Goal: Information Seeking & Learning: Find specific fact

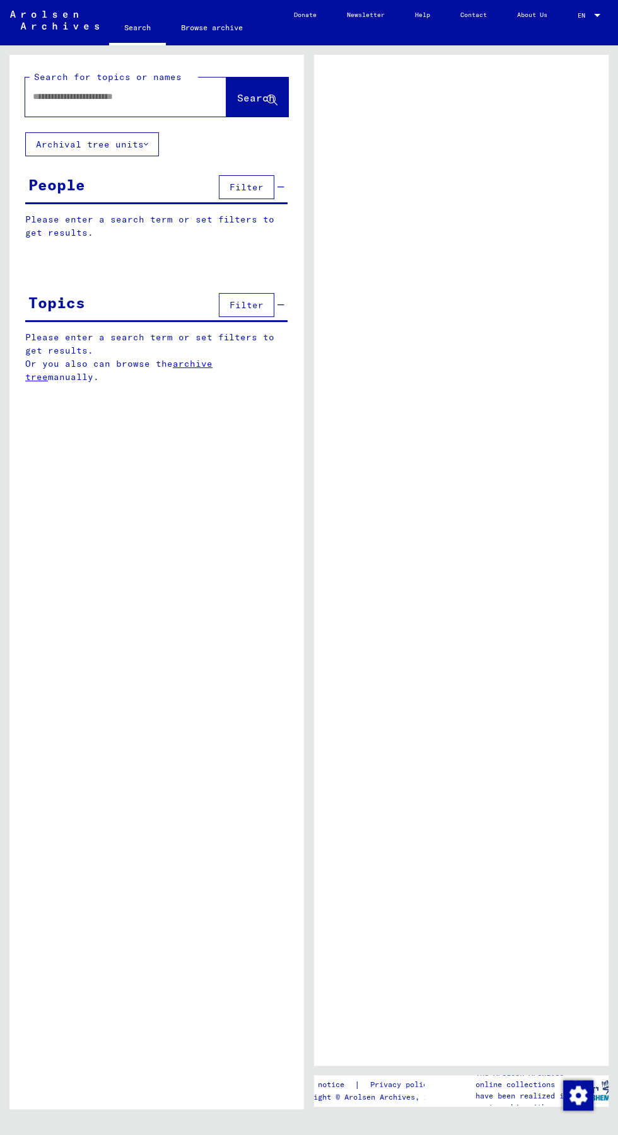
click at [123, 91] on input "text" at bounding box center [114, 96] width 163 height 13
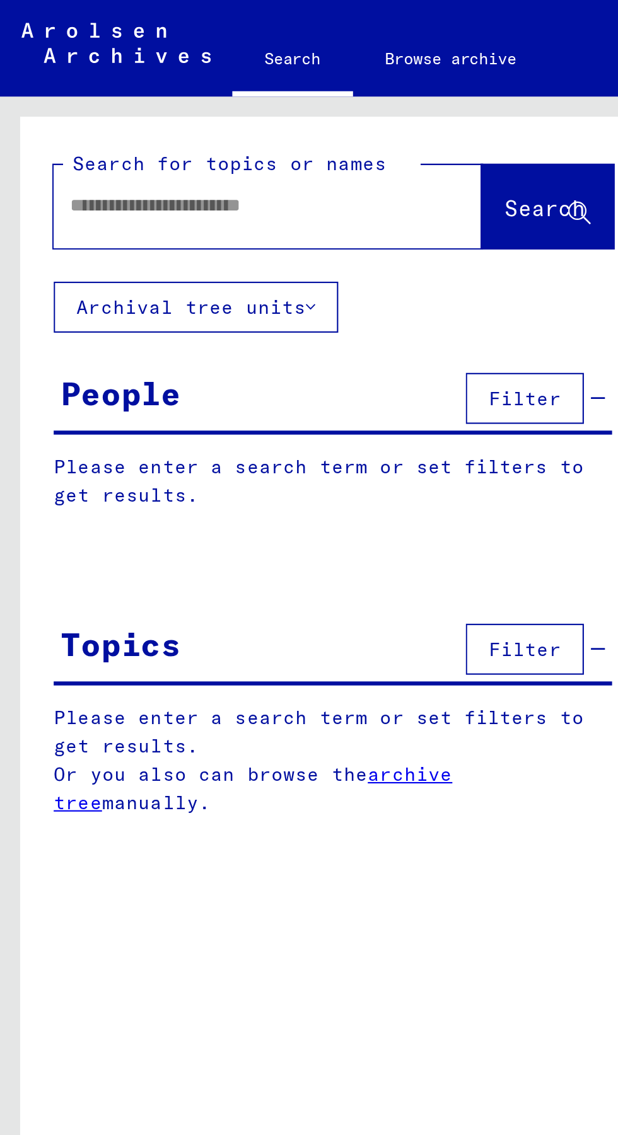
click at [81, 101] on input "text" at bounding box center [114, 96] width 163 height 13
type input "***"
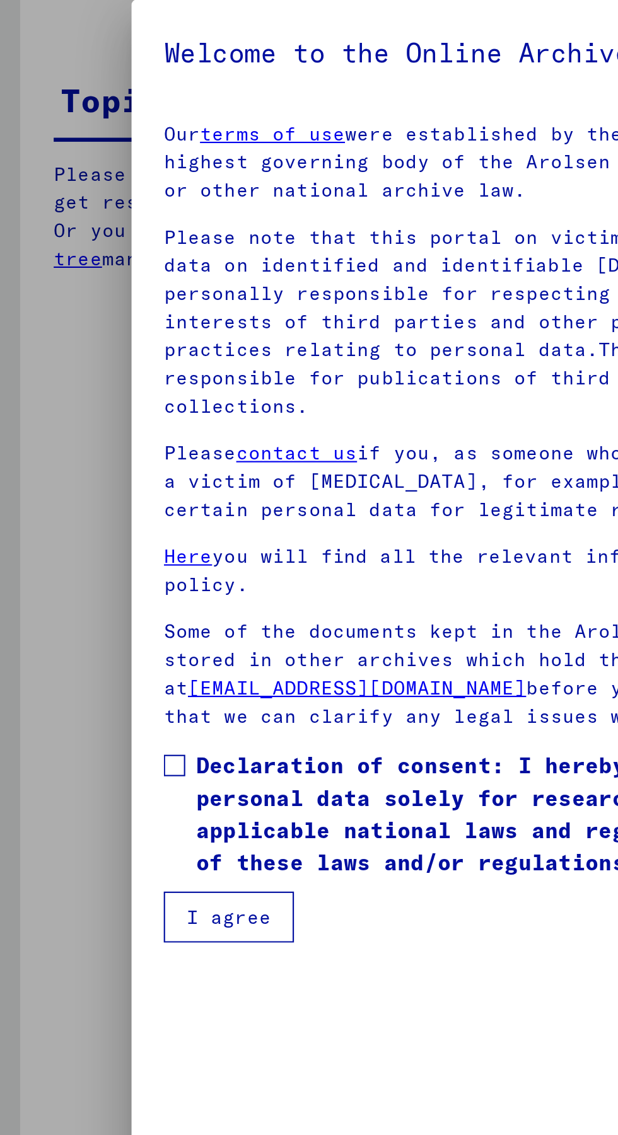
click at [135, 674] on button "I agree" at bounding box center [107, 686] width 61 height 24
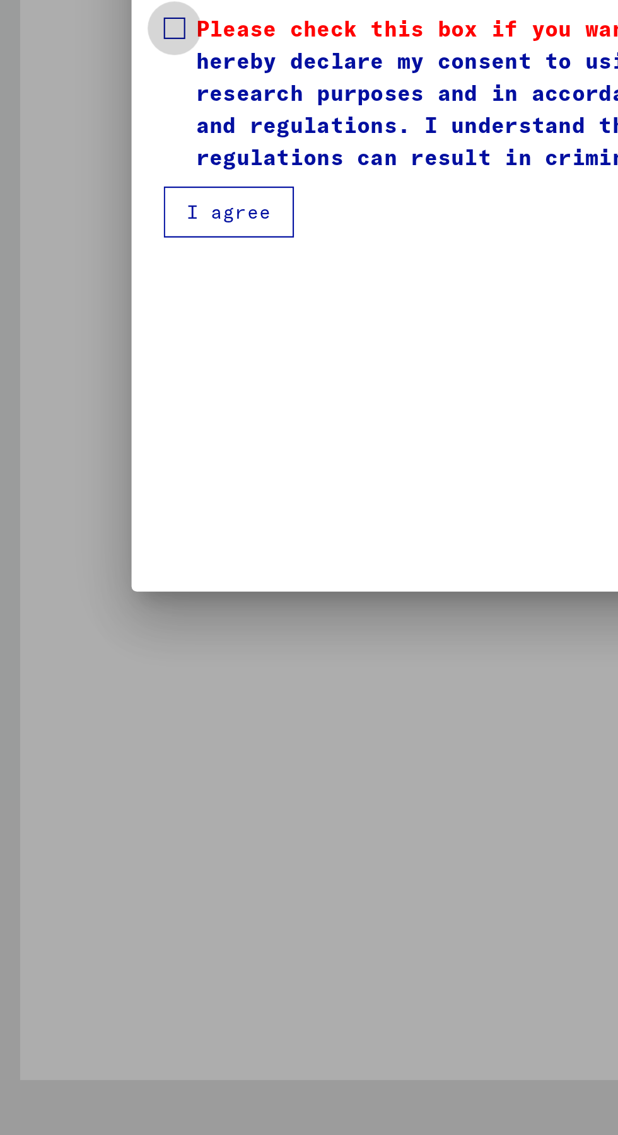
click at [89, 615] on label "Please check this box if you want to proceed. Declaration of consent: I hereby …" at bounding box center [309, 646] width 464 height 76
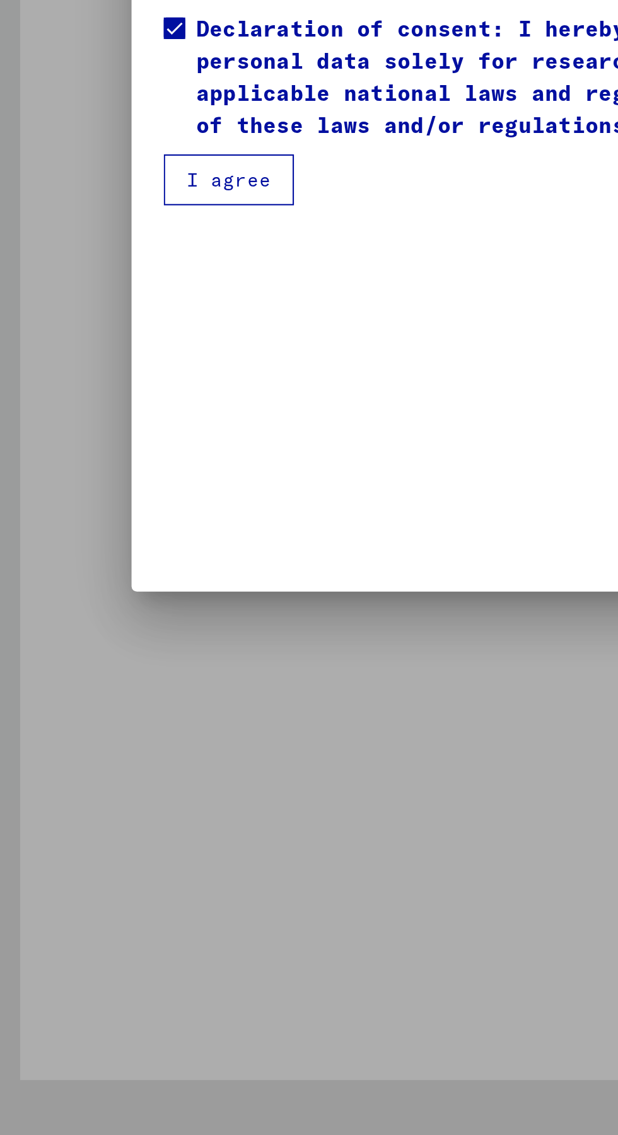
click at [118, 676] on button "I agree" at bounding box center [107, 686] width 61 height 24
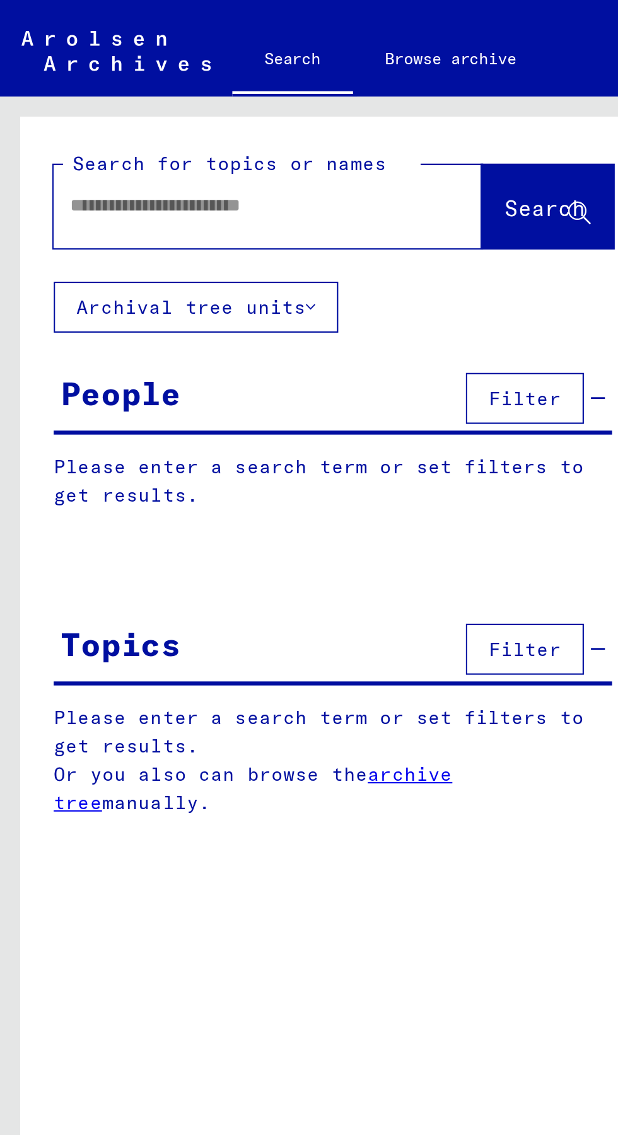
click at [104, 98] on input "text" at bounding box center [111, 96] width 156 height 13
type input "**********"
click at [253, 98] on span "Search" at bounding box center [256, 97] width 38 height 13
click at [250, 95] on span "Search" at bounding box center [256, 97] width 38 height 13
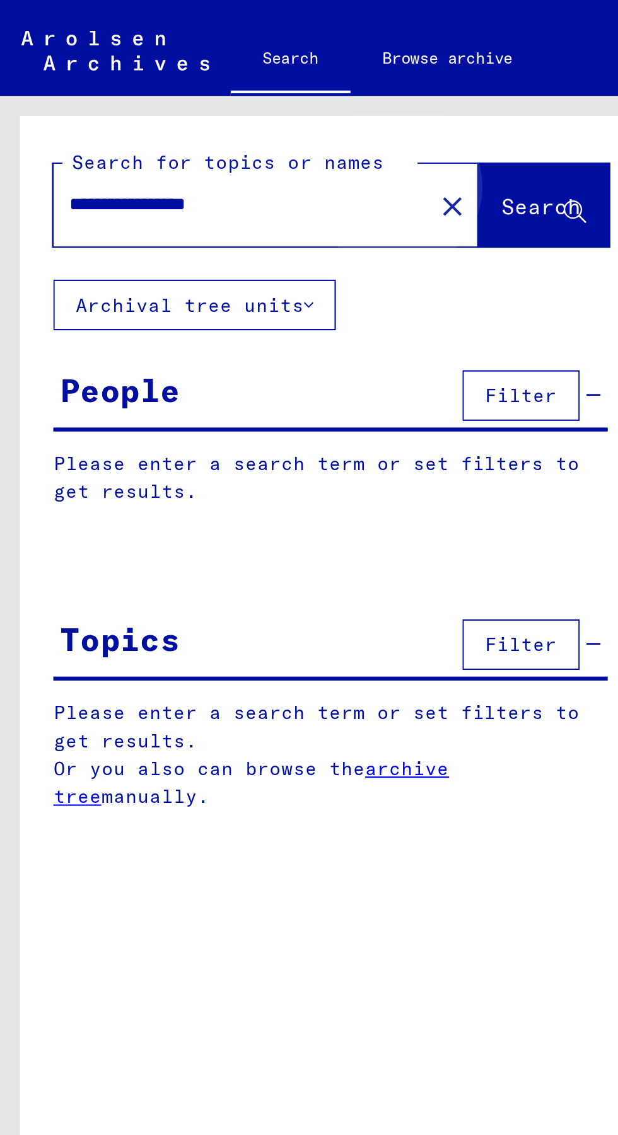
click at [239, 103] on span "Search" at bounding box center [256, 97] width 38 height 13
click at [253, 94] on span "Search" at bounding box center [256, 97] width 38 height 13
click at [248, 97] on span "Search" at bounding box center [256, 97] width 38 height 13
